Goal: Task Accomplishment & Management: Complete application form

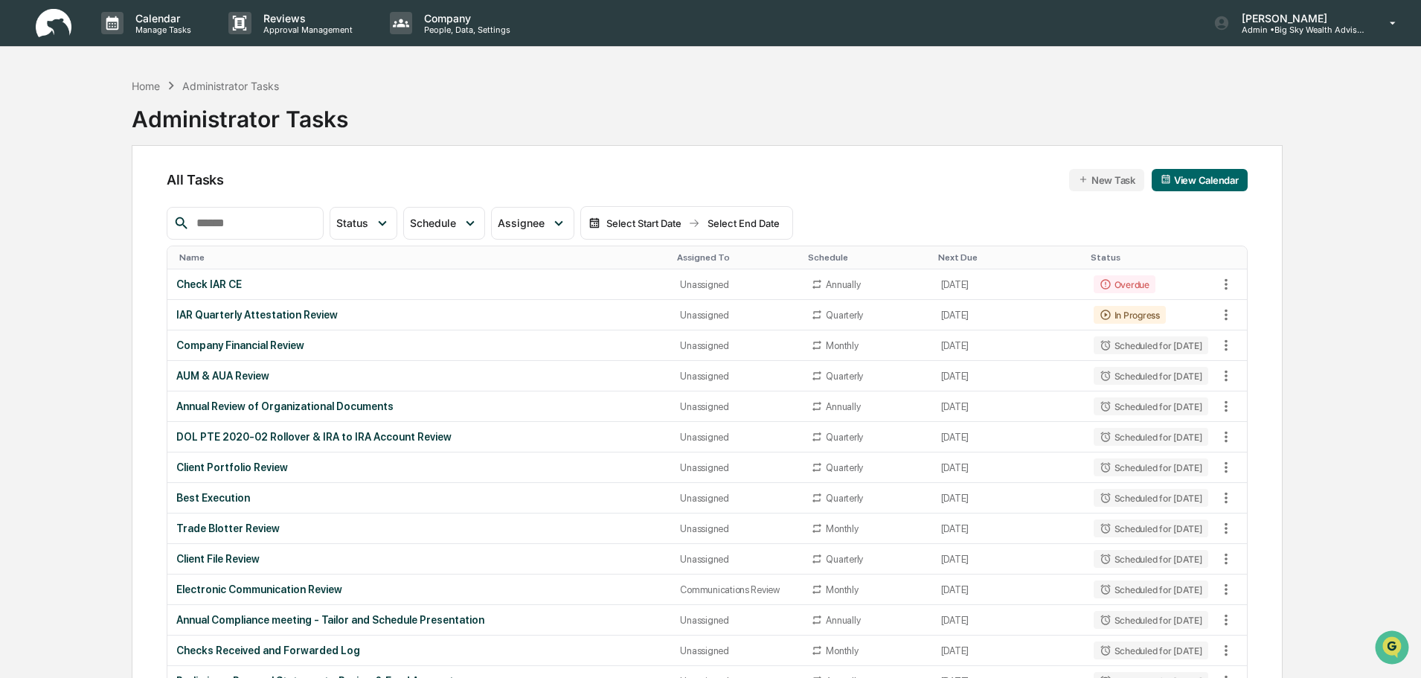
click at [437, 342] on div "Company Financial Review" at bounding box center [419, 345] width 486 height 12
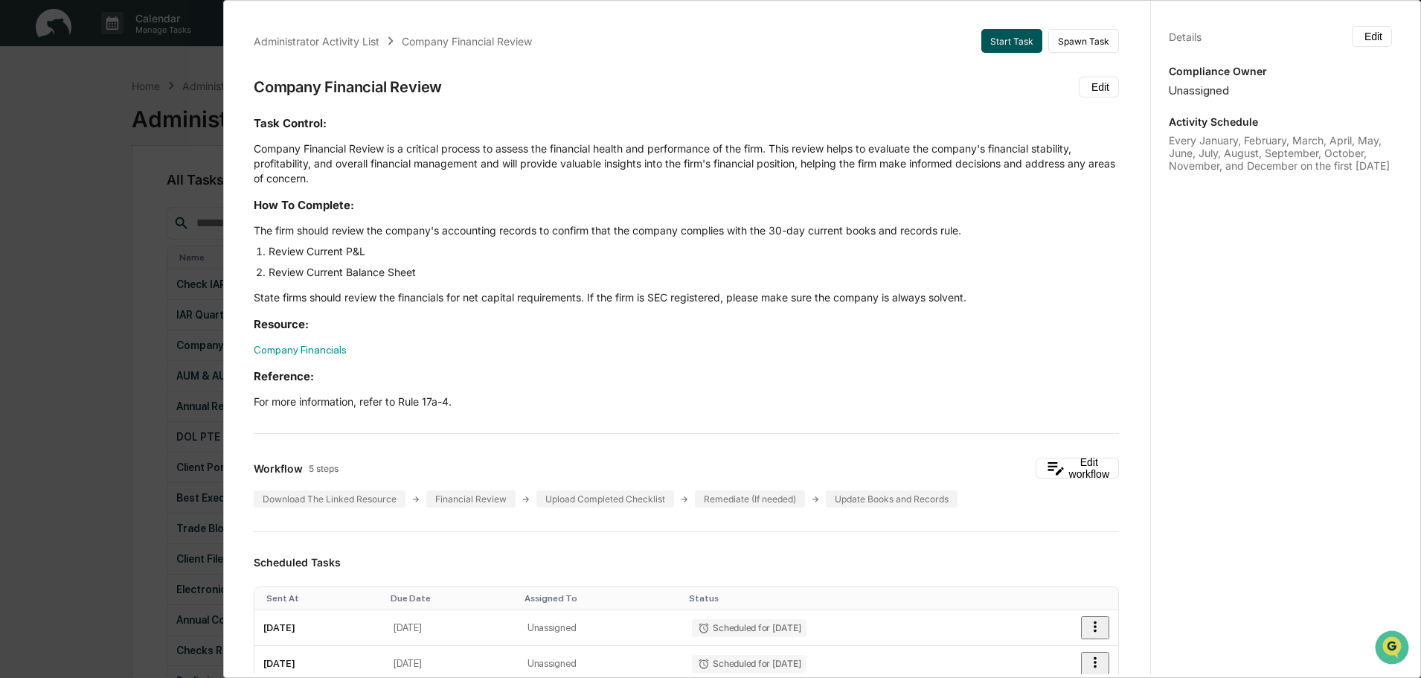
click at [986, 42] on button "Start Task" at bounding box center [1011, 41] width 61 height 24
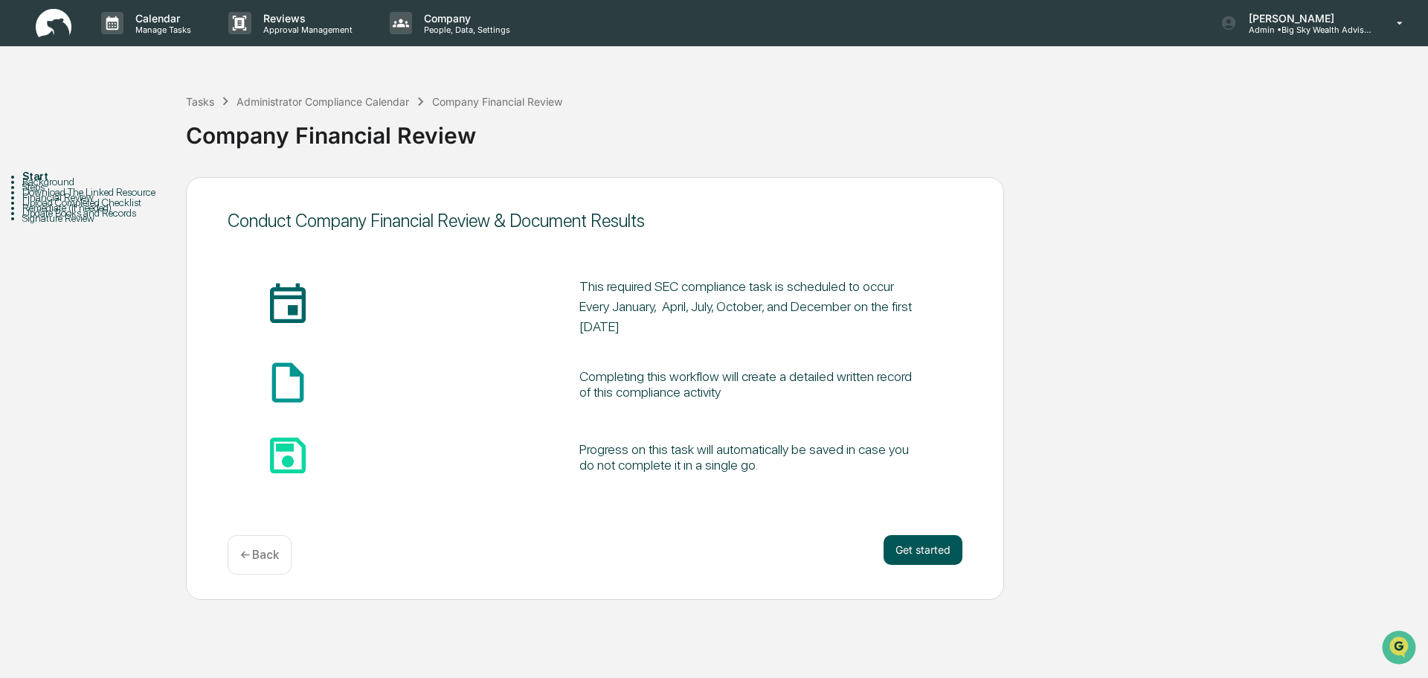
click at [916, 542] on button "Get started" at bounding box center [923, 550] width 79 height 30
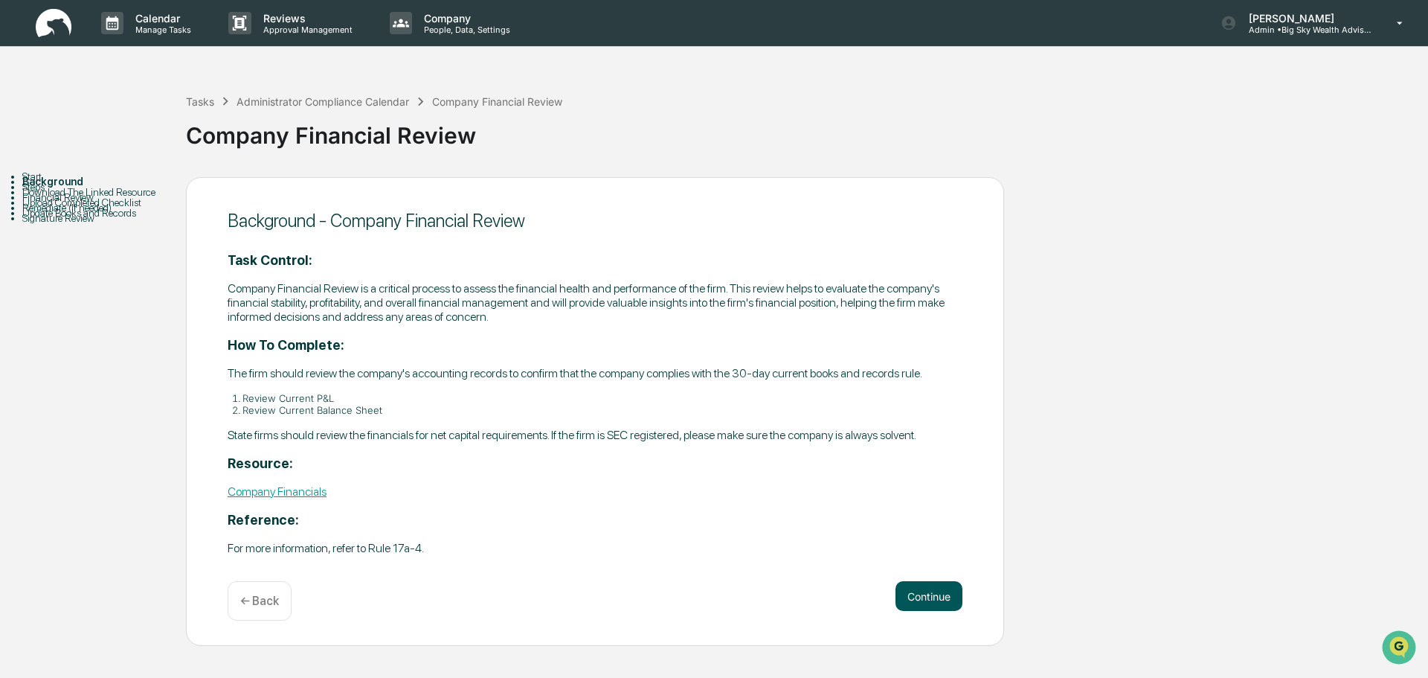
click at [920, 587] on button "Continue" at bounding box center [929, 596] width 67 height 30
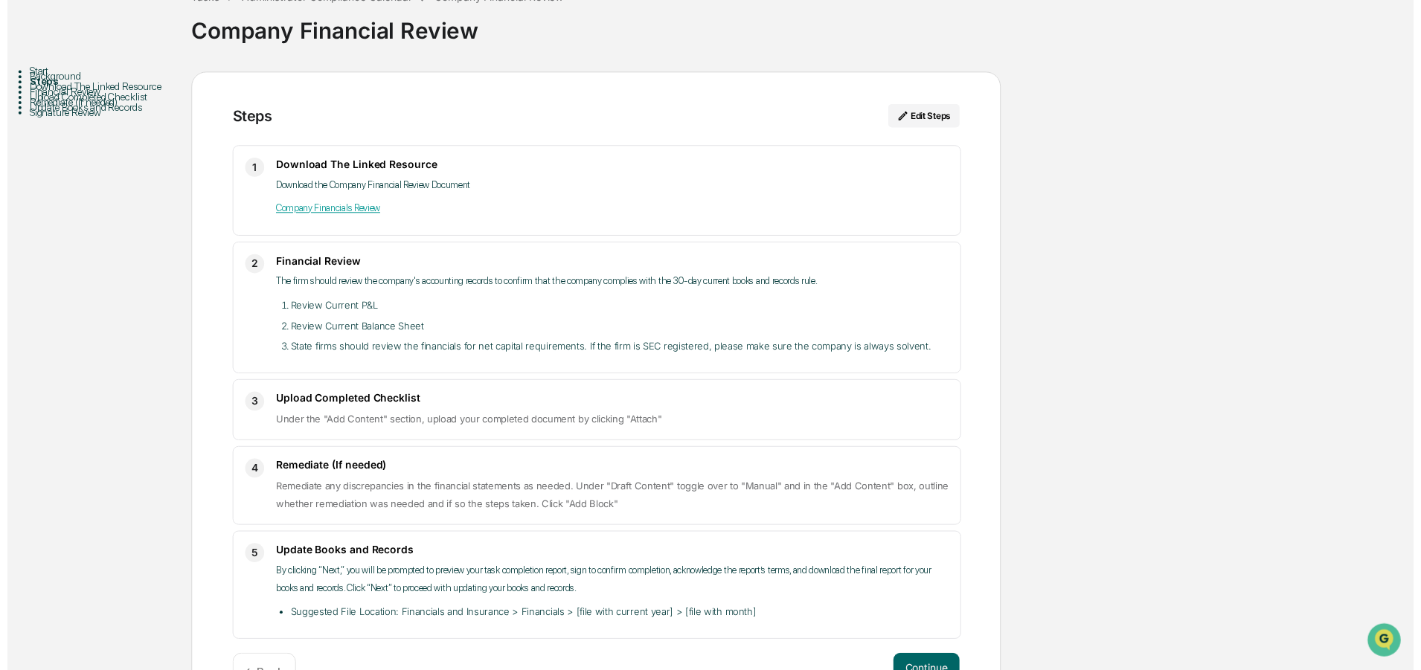
scroll to position [152, 0]
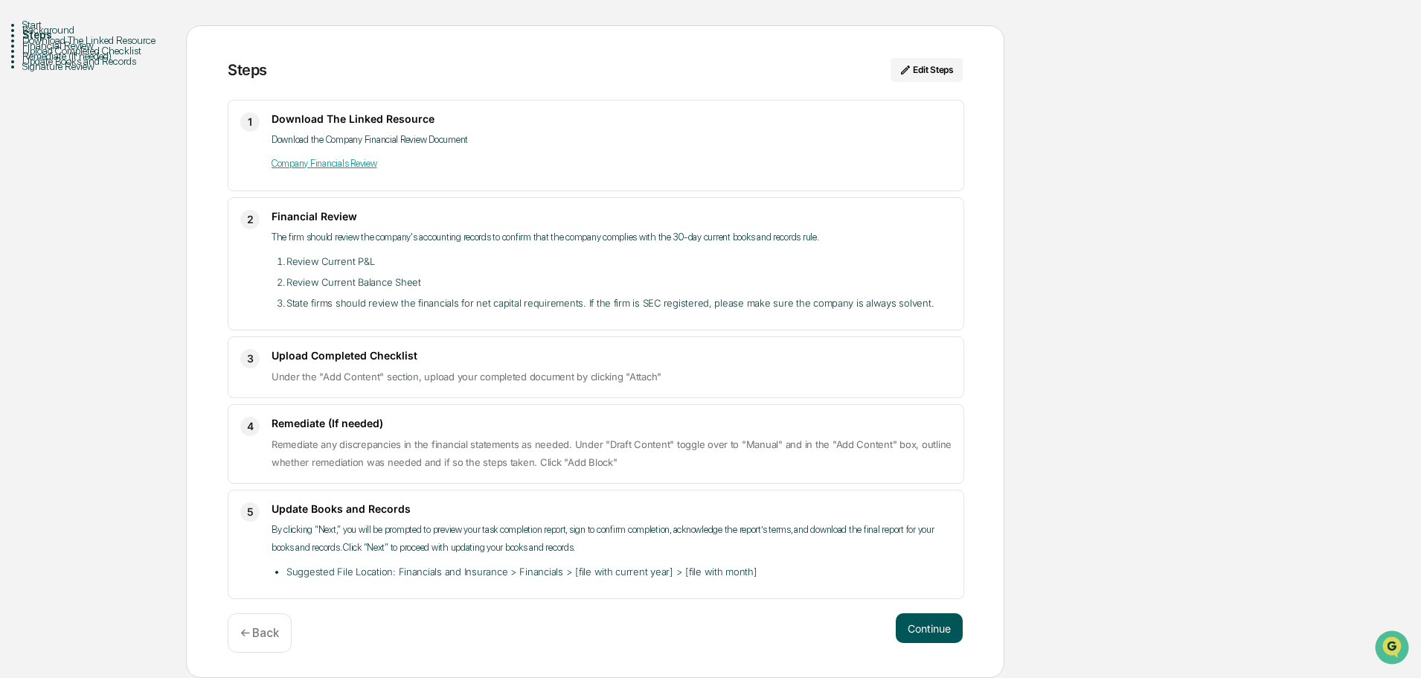
click at [903, 631] on button "Continue" at bounding box center [929, 628] width 67 height 30
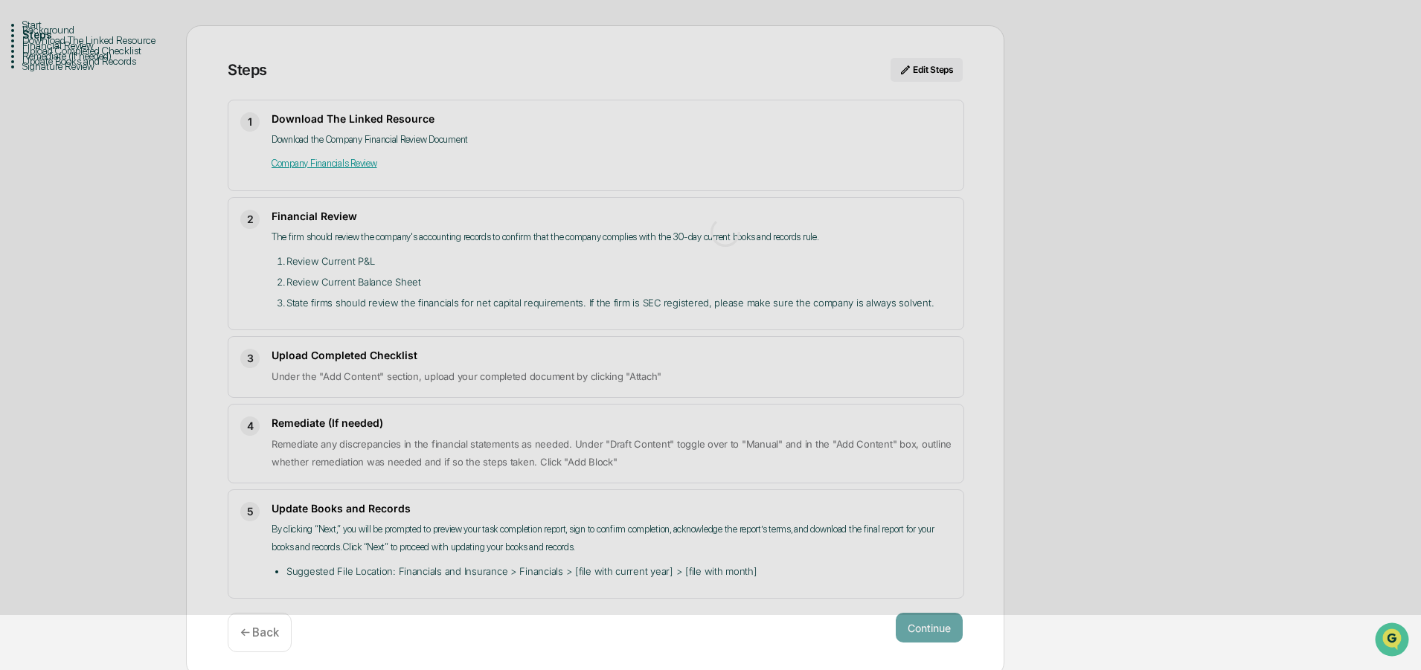
scroll to position [11, 0]
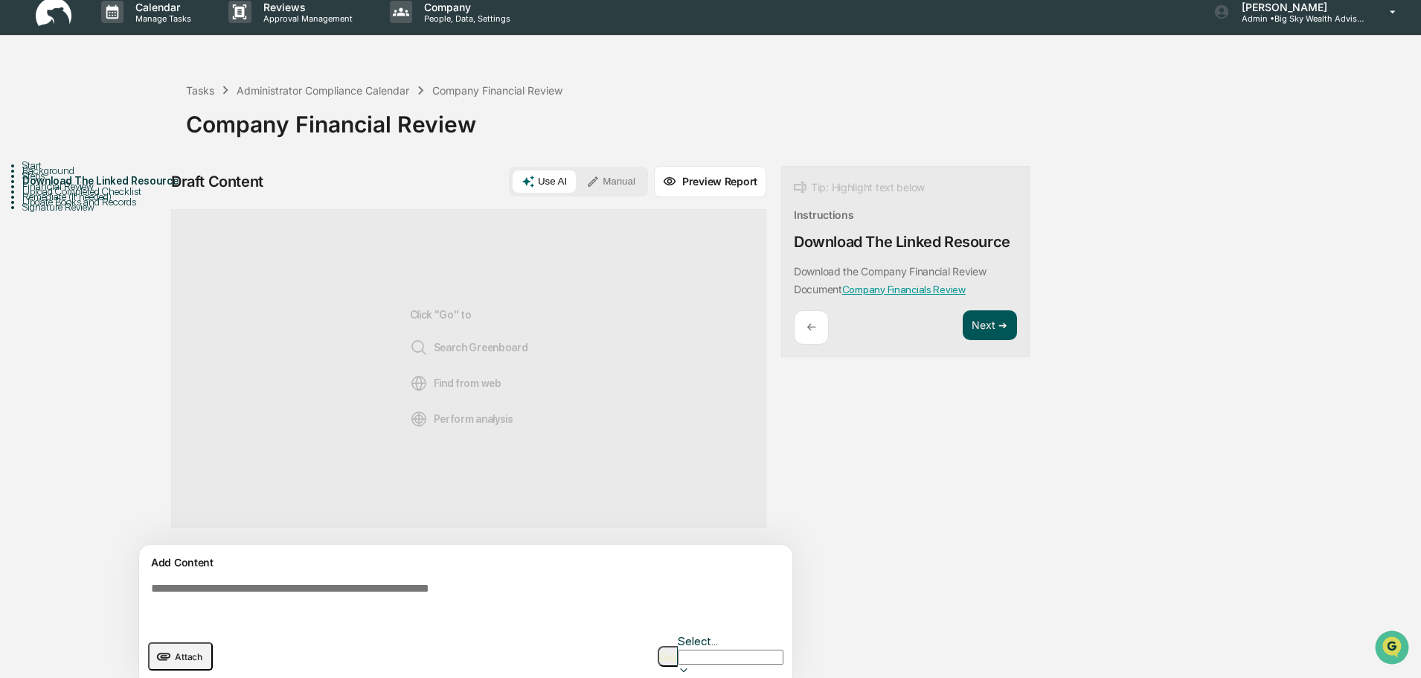
click at [1013, 324] on button "Next ➔" at bounding box center [990, 325] width 54 height 30
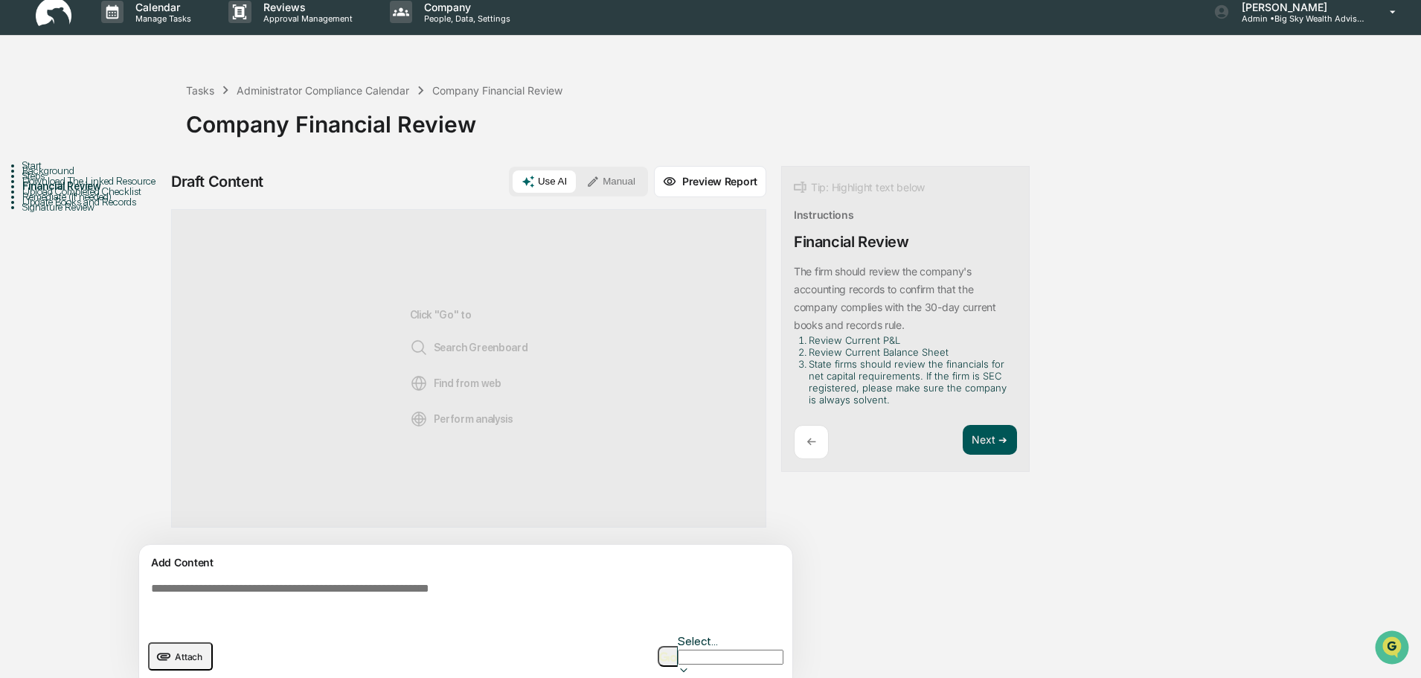
click at [997, 451] on button "Next ➔" at bounding box center [990, 440] width 54 height 30
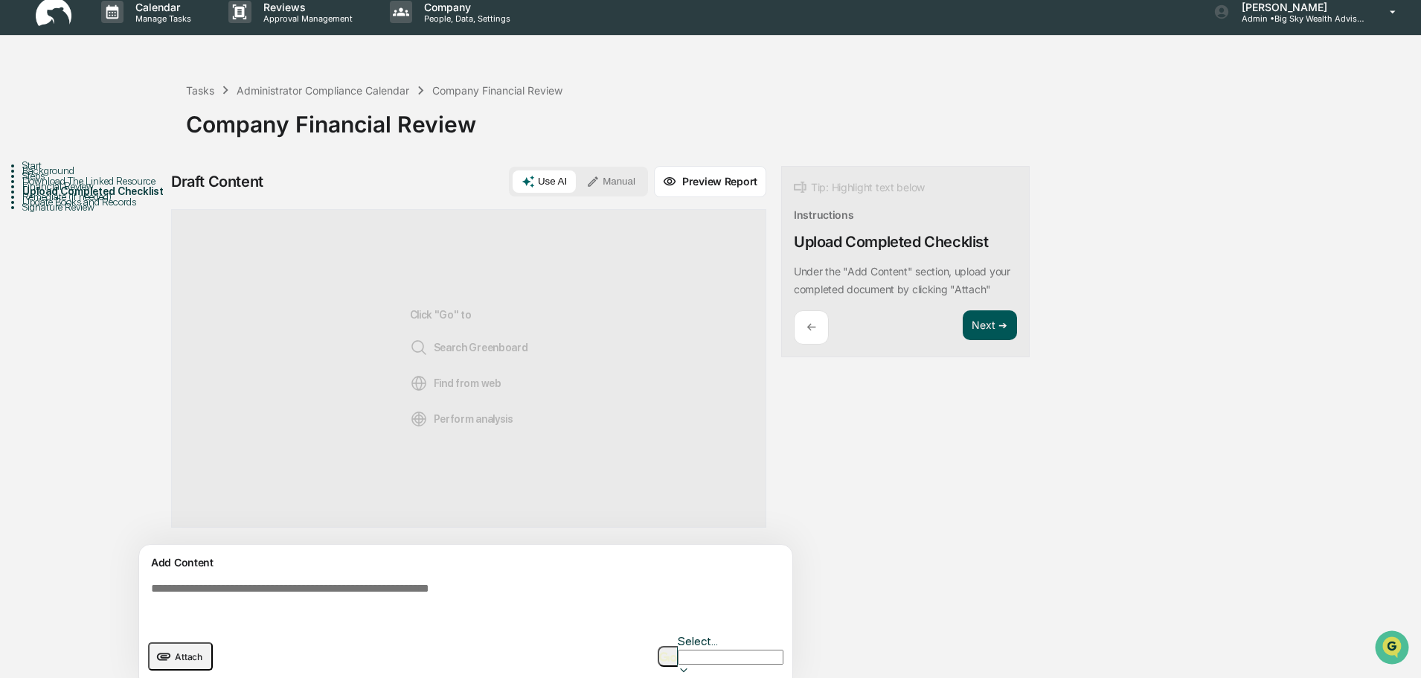
click at [998, 331] on button "Next ➔" at bounding box center [990, 325] width 54 height 30
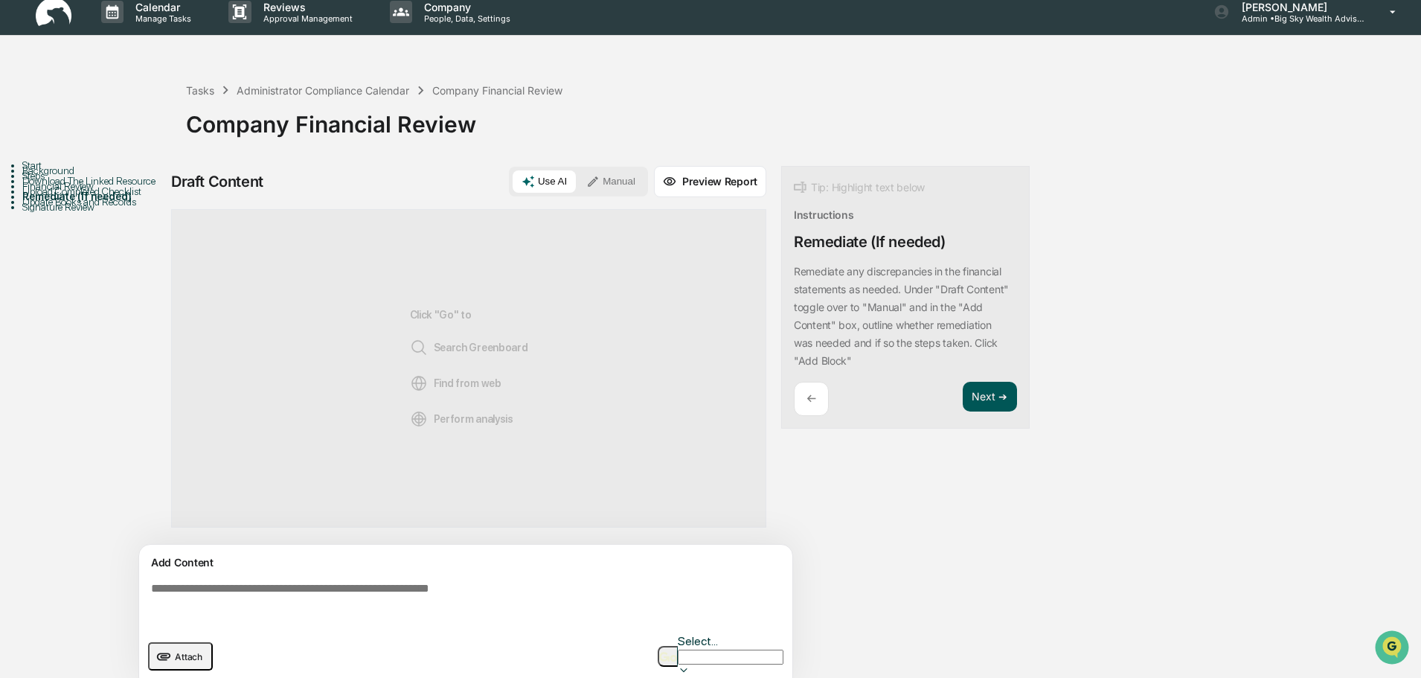
click at [990, 402] on button "Next ➔" at bounding box center [990, 397] width 54 height 30
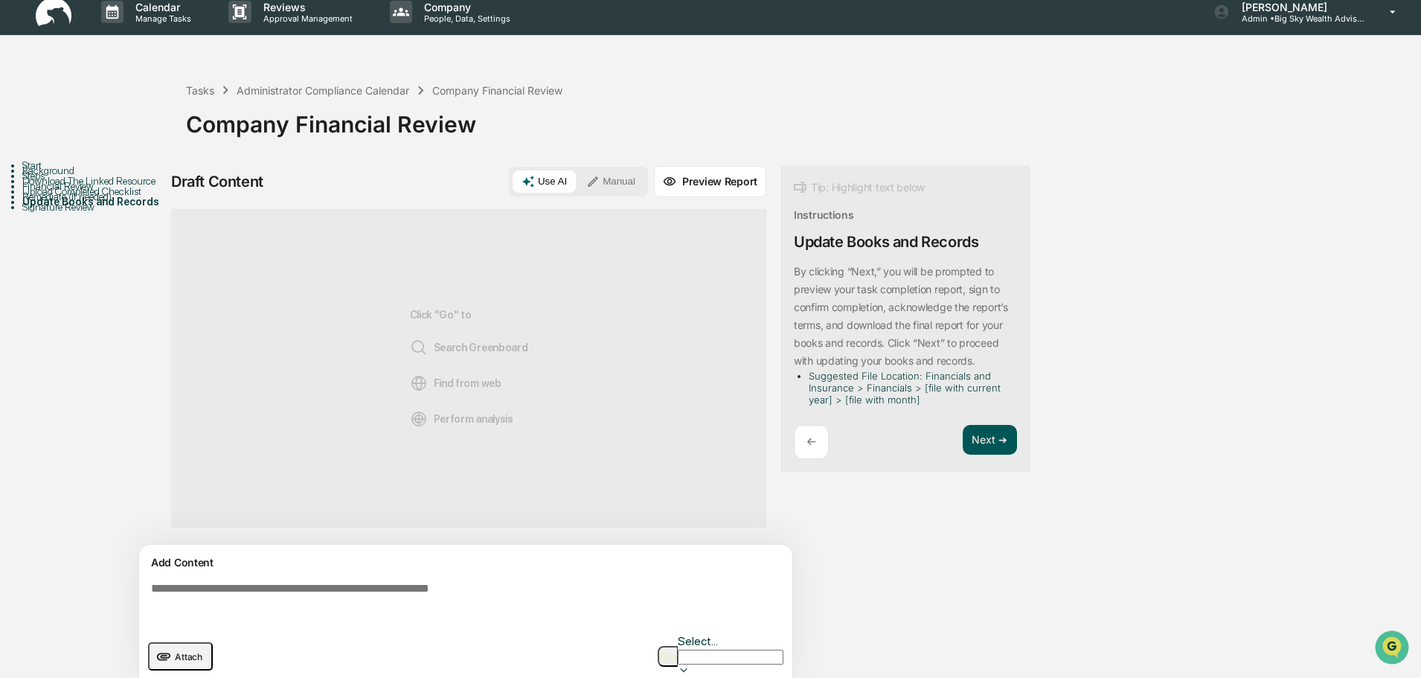
click at [982, 443] on button "Next ➔" at bounding box center [990, 440] width 54 height 30
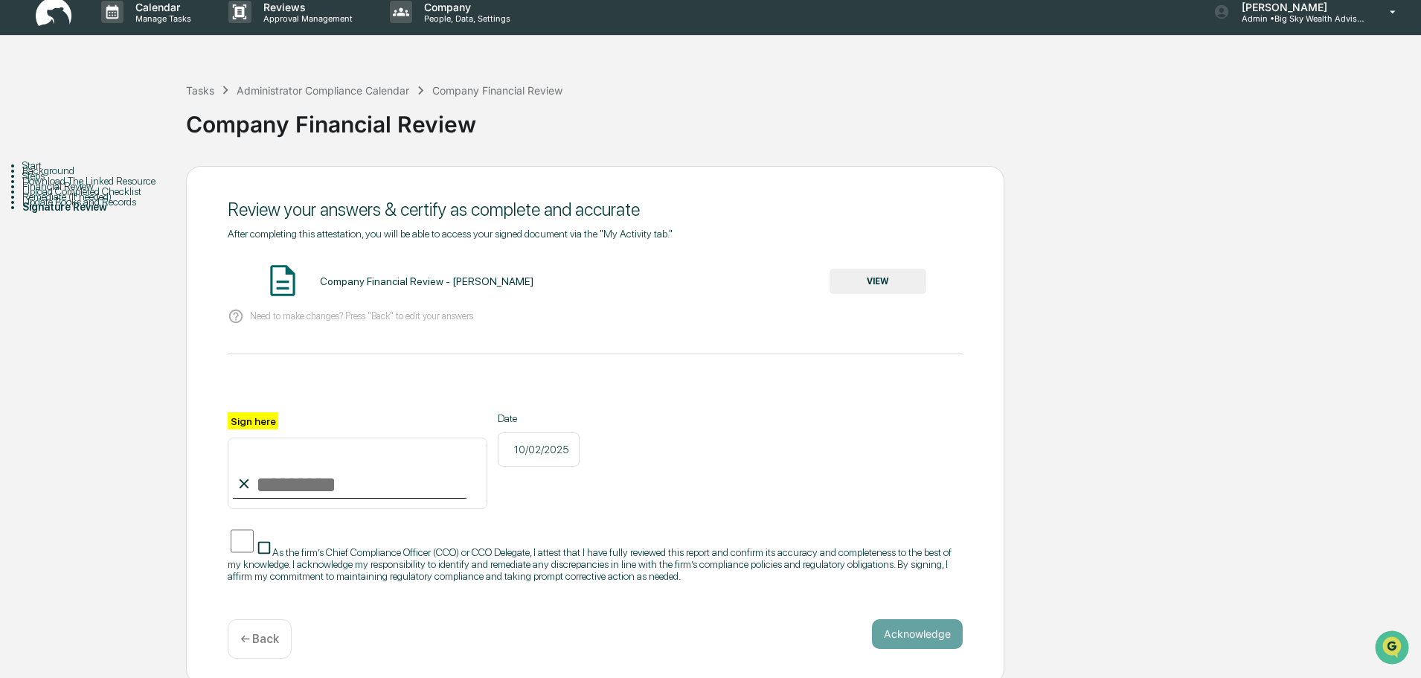
click at [896, 280] on button "VIEW" at bounding box center [877, 281] width 97 height 25
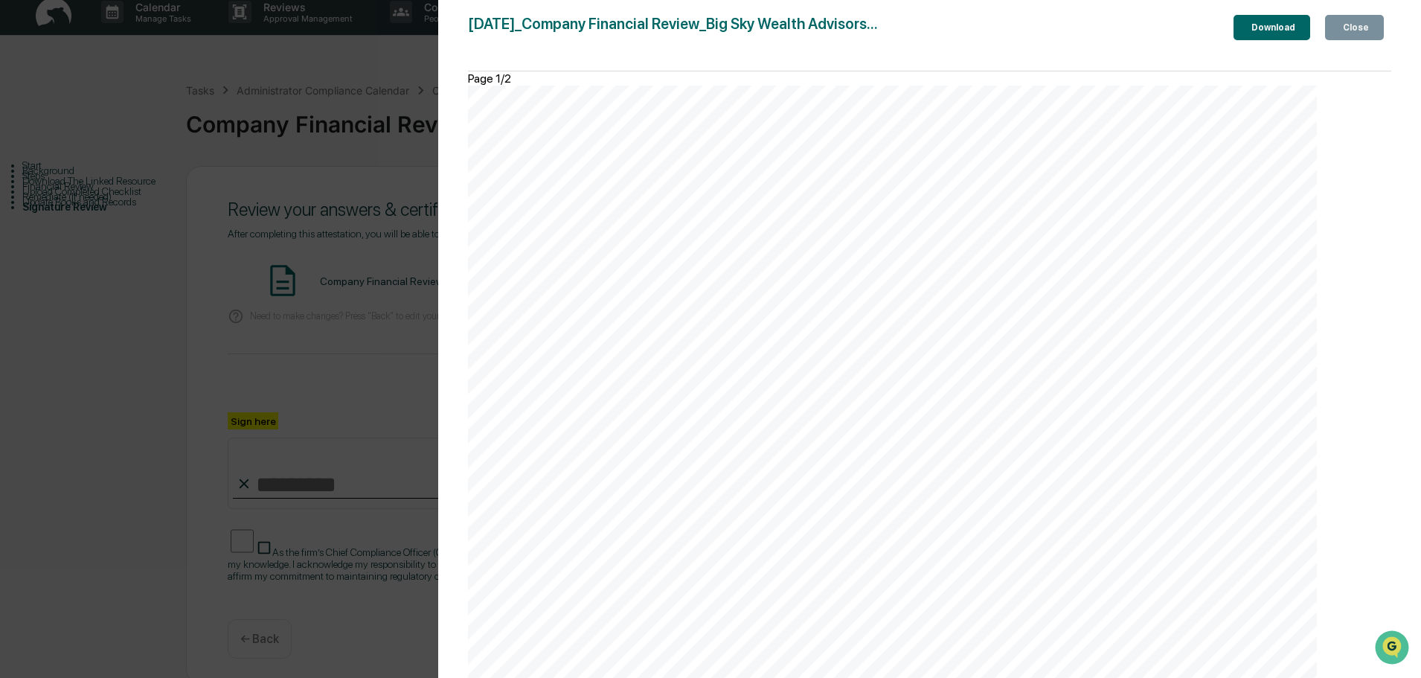
click at [1351, 29] on div "Close" at bounding box center [1354, 27] width 29 height 10
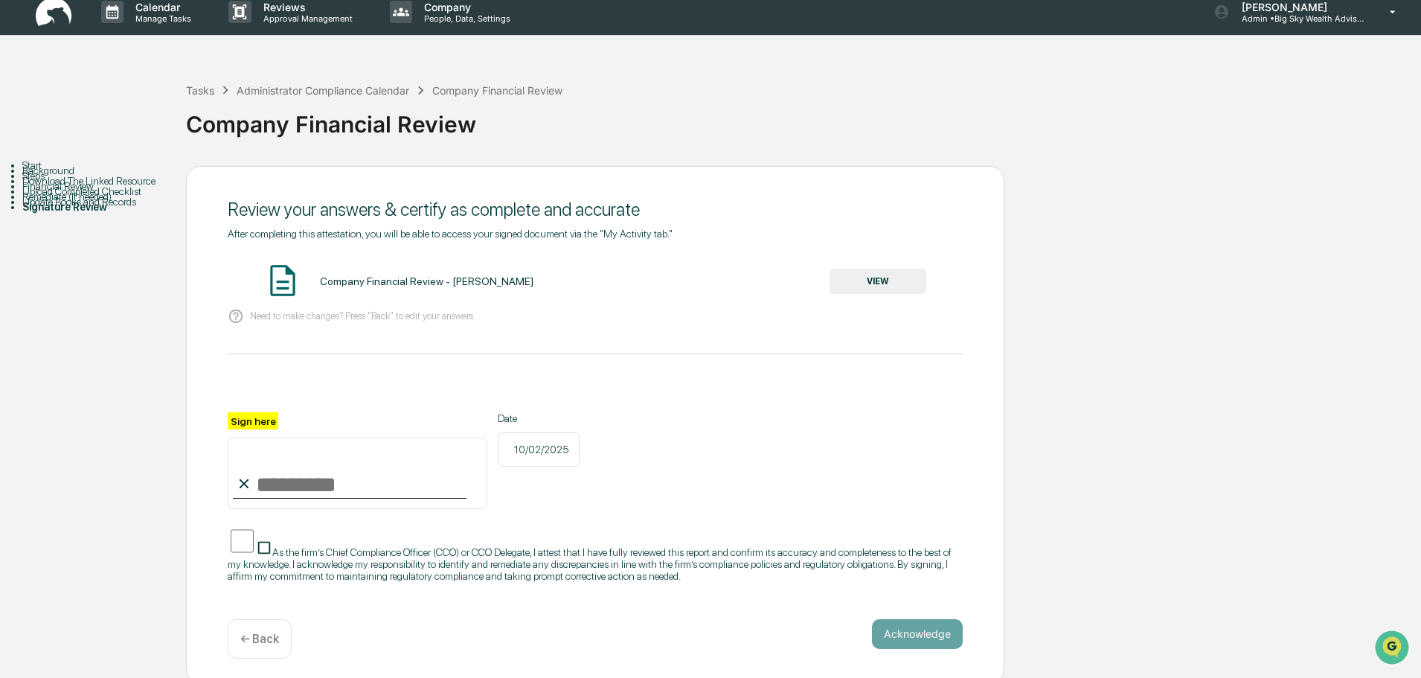
click at [374, 494] on input "Sign here" at bounding box center [358, 472] width 260 height 71
type input "**********"
click at [946, 646] on button "Acknowledge" at bounding box center [917, 634] width 91 height 30
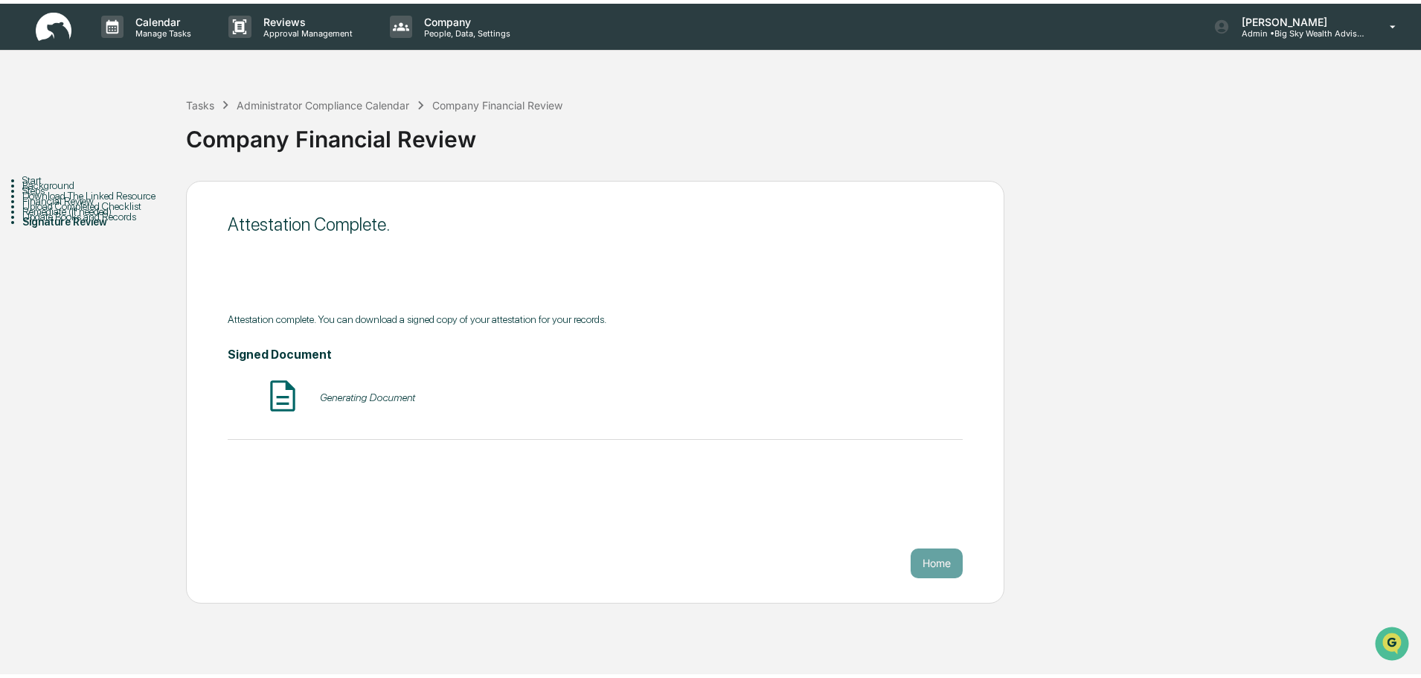
scroll to position [0, 0]
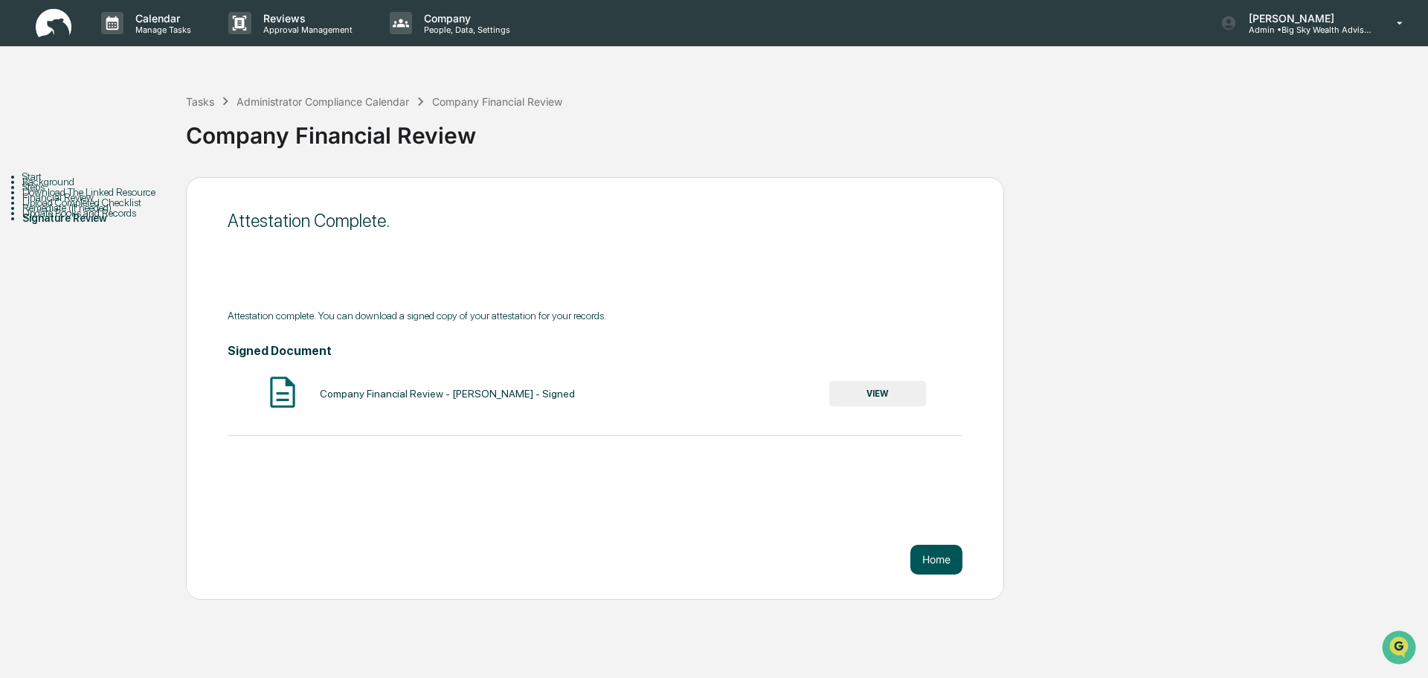
click at [934, 553] on button "Home" at bounding box center [936, 560] width 52 height 30
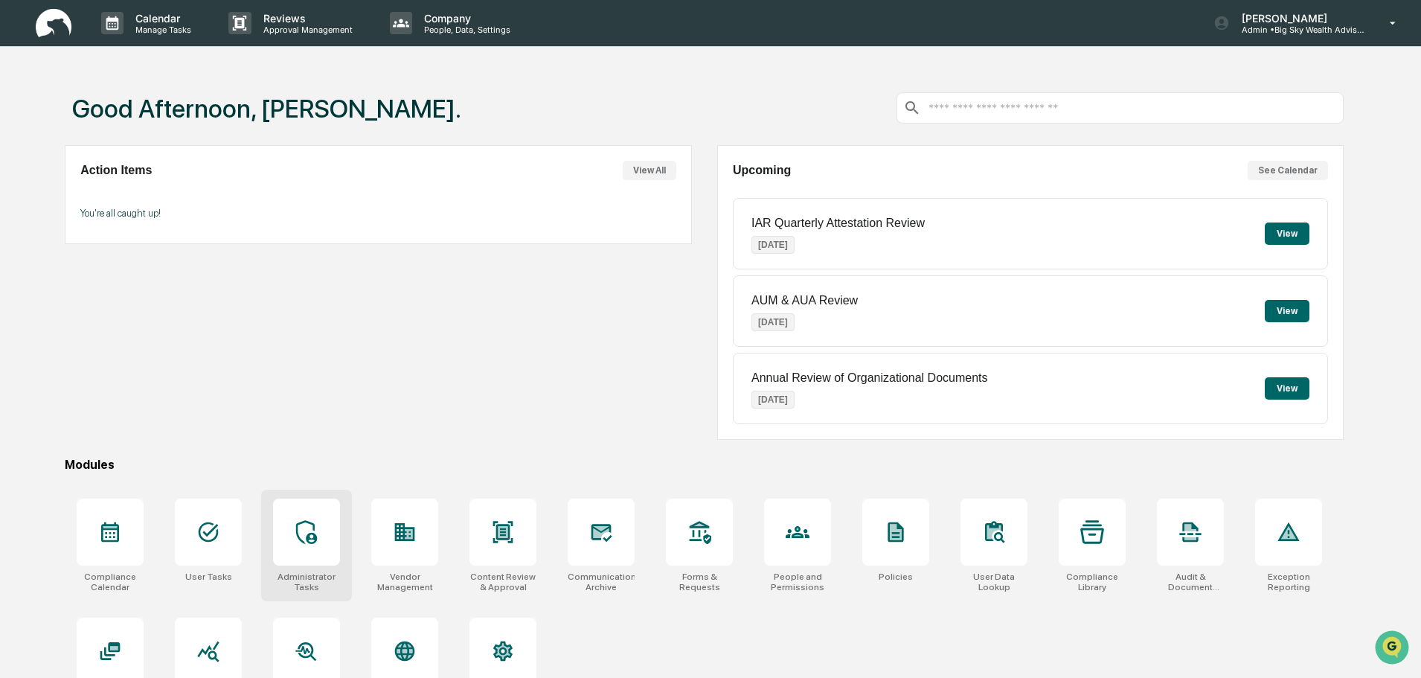
click at [309, 545] on div at bounding box center [306, 531] width 67 height 67
